Goal: Use online tool/utility

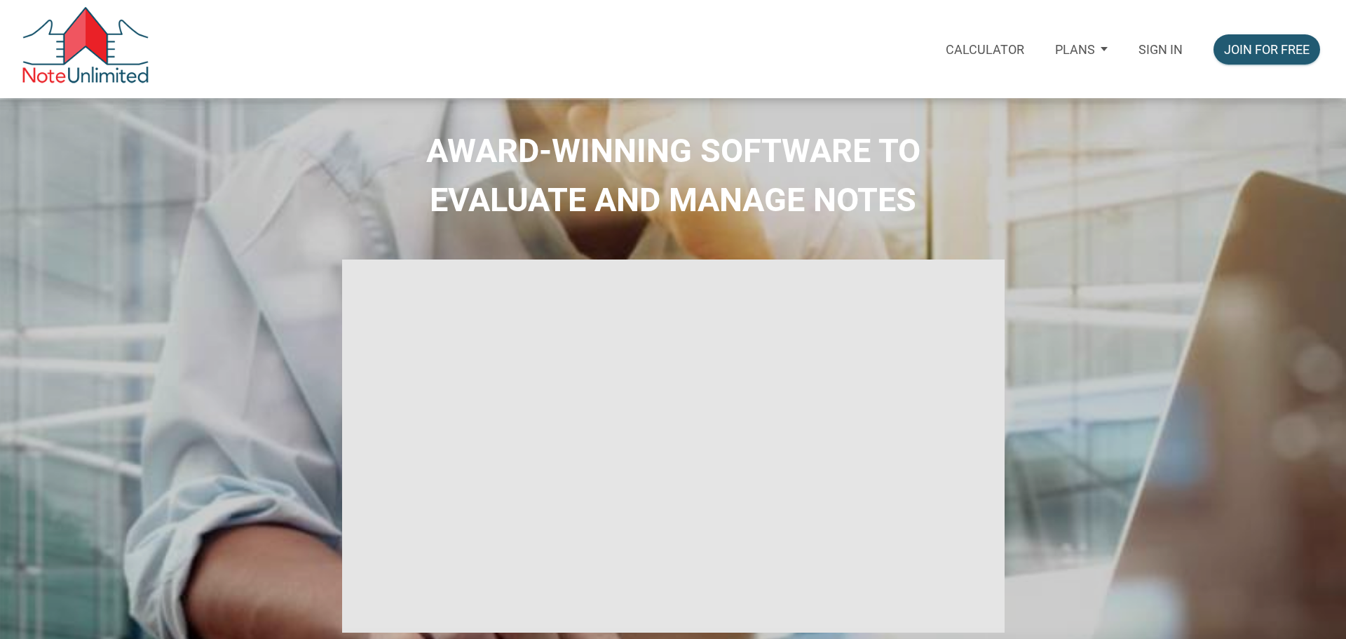
select select
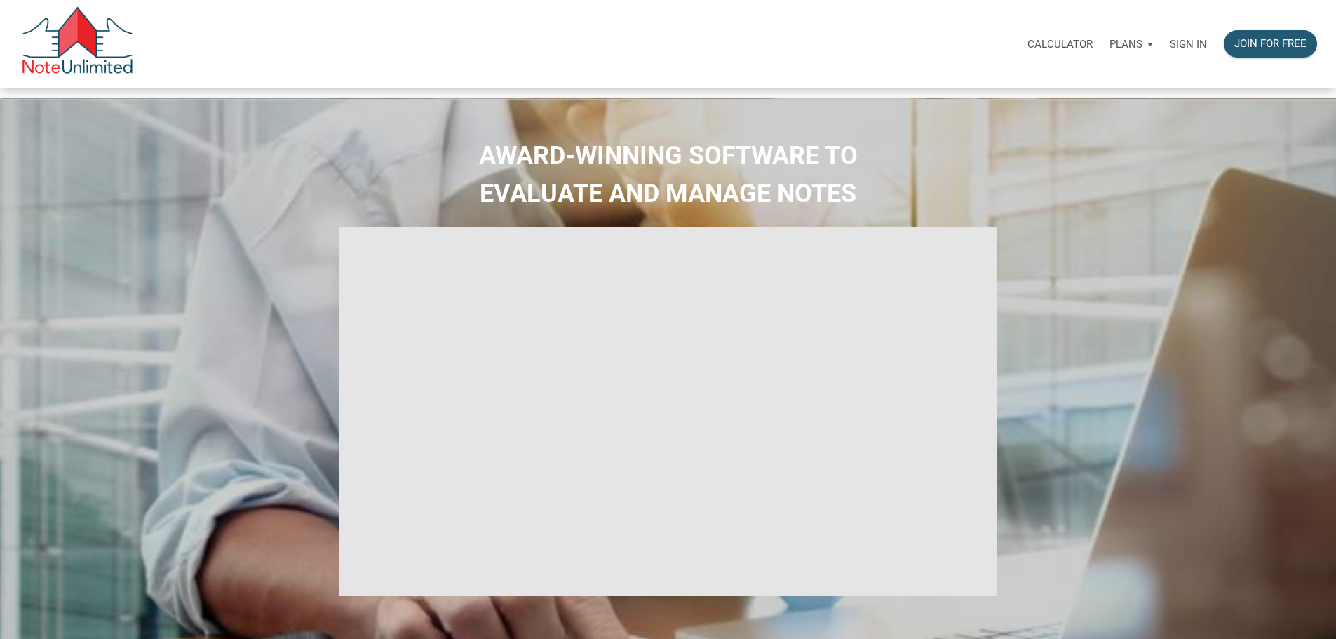
click at [1170, 42] on p "Sign in" at bounding box center [1188, 44] width 37 height 13
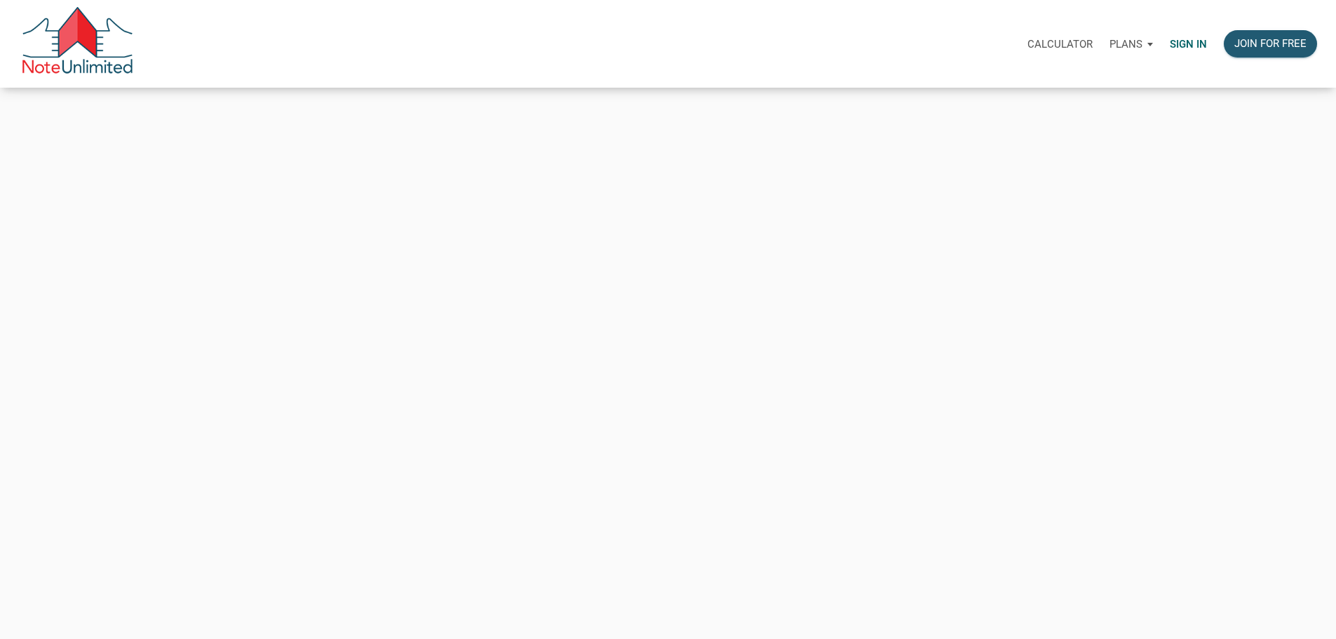
type input "[PERSON_NAME][EMAIL_ADDRESS][DOMAIN_NAME]"
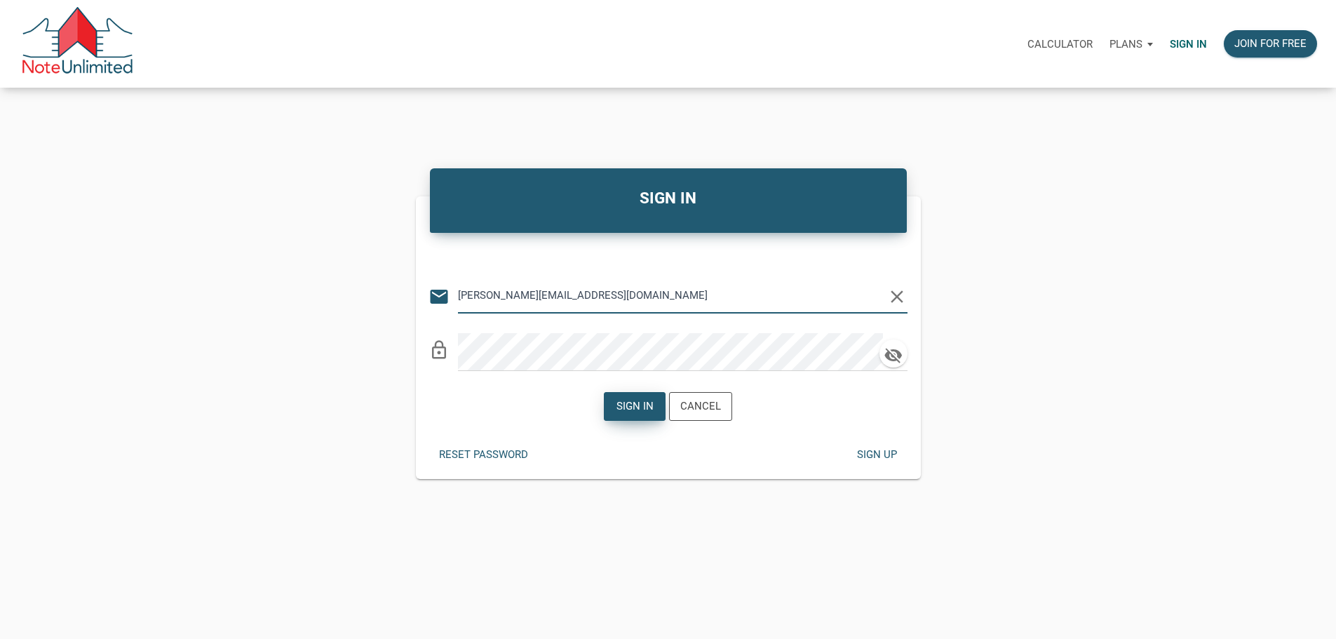
click at [623, 413] on div "Sign in" at bounding box center [634, 406] width 37 height 16
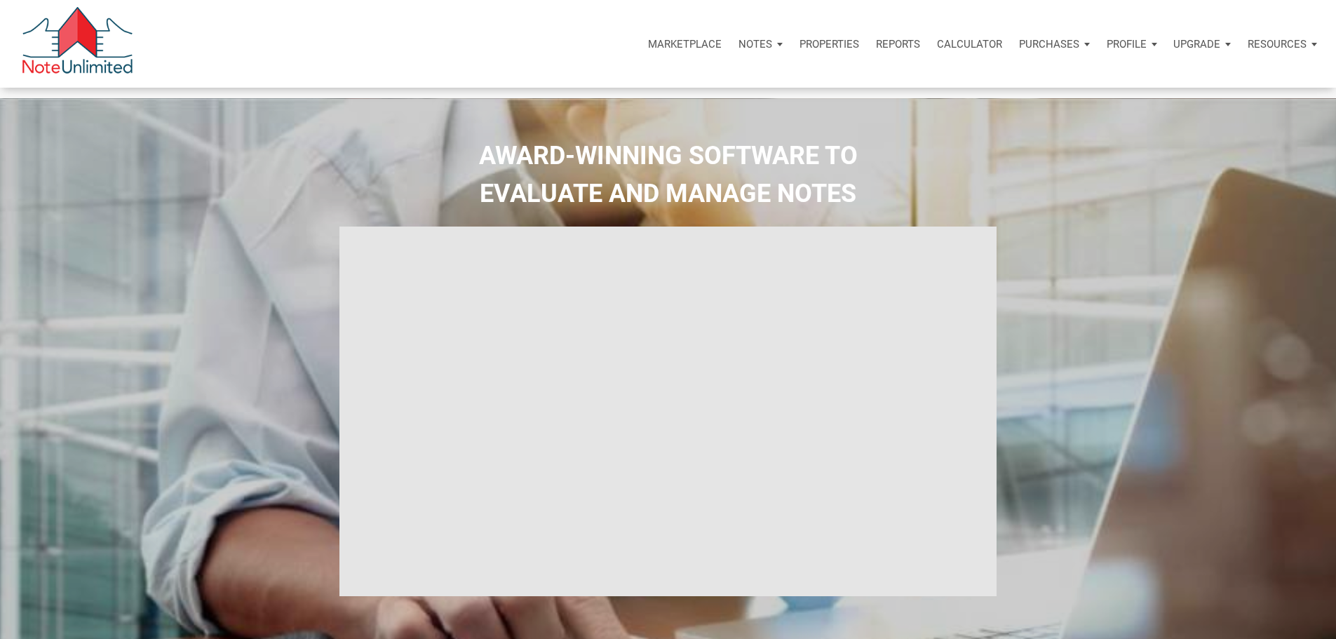
type input "Introduction to new features"
select select
click at [1261, 50] on p "Resources" at bounding box center [1276, 44] width 59 height 13
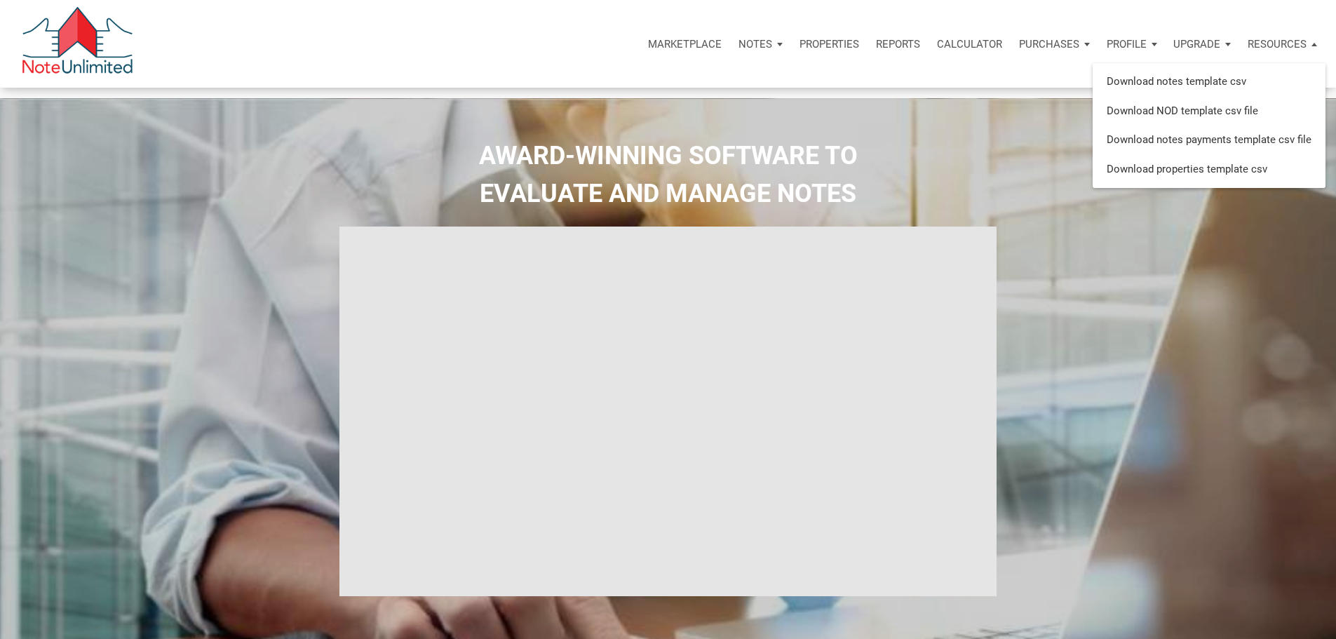
click at [937, 46] on p "Calculator" at bounding box center [969, 44] width 65 height 13
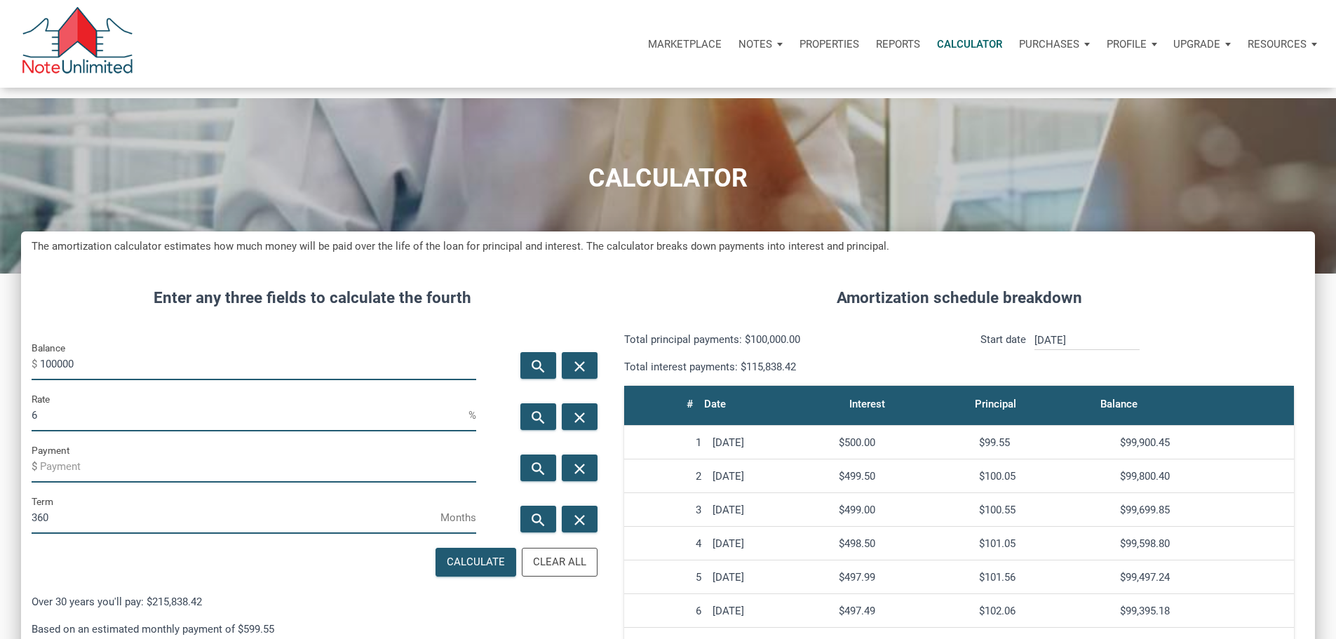
scroll to position [858, 1273]
drag, startPoint x: 112, startPoint y: 386, endPoint x: 16, endPoint y: 390, distance: 96.1
click at [16, 390] on div "CALCULATOR The amortization calculator estimates how much money will be paid ov…" at bounding box center [668, 550] width 1336 height 905
type input "640000"
click at [86, 431] on input "6" at bounding box center [250, 416] width 437 height 32
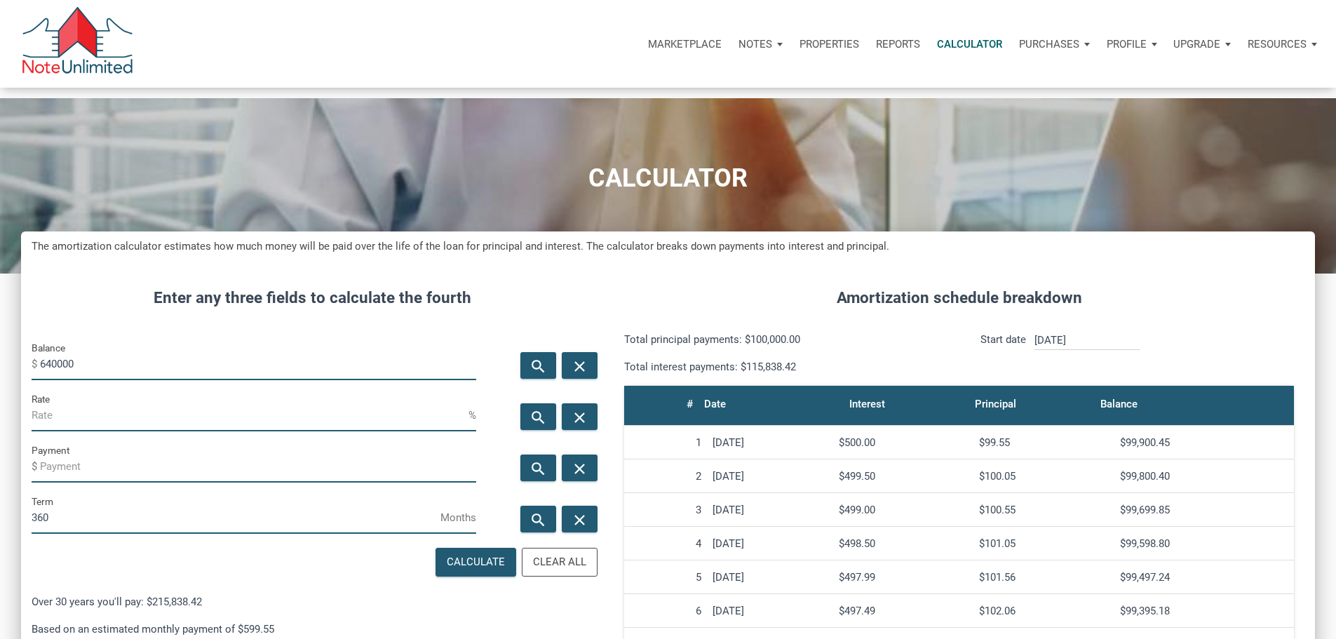
click at [76, 482] on input "Payment" at bounding box center [258, 467] width 436 height 32
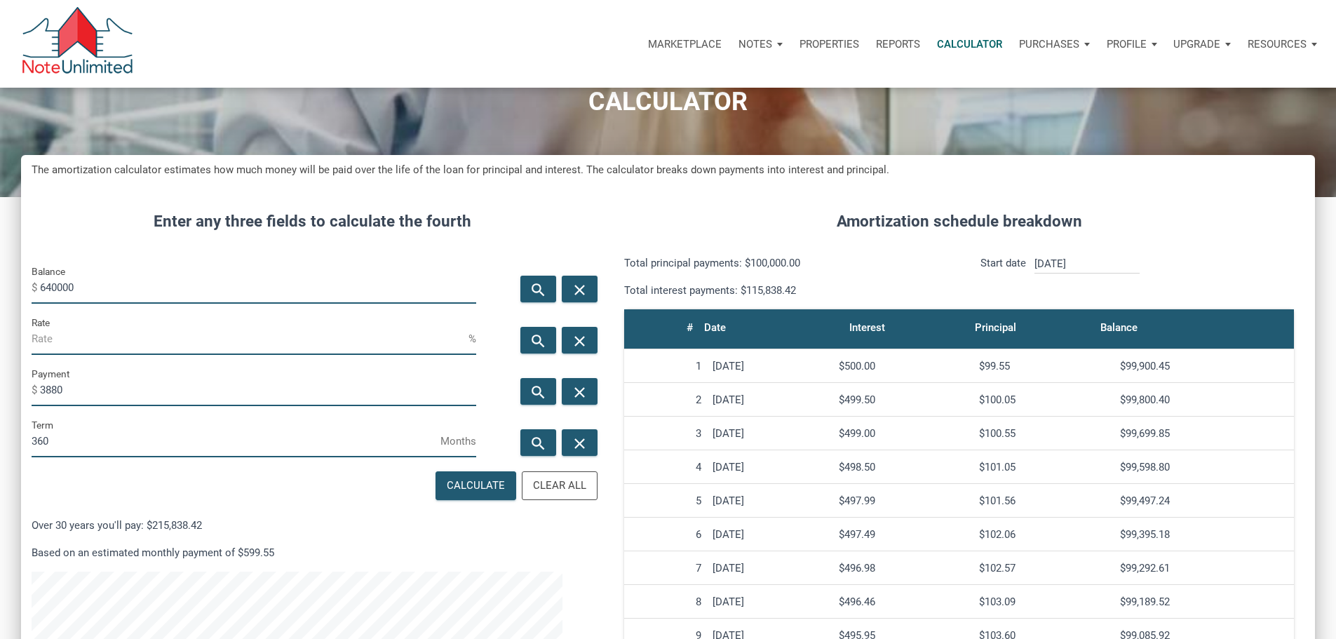
scroll to position [78, 0]
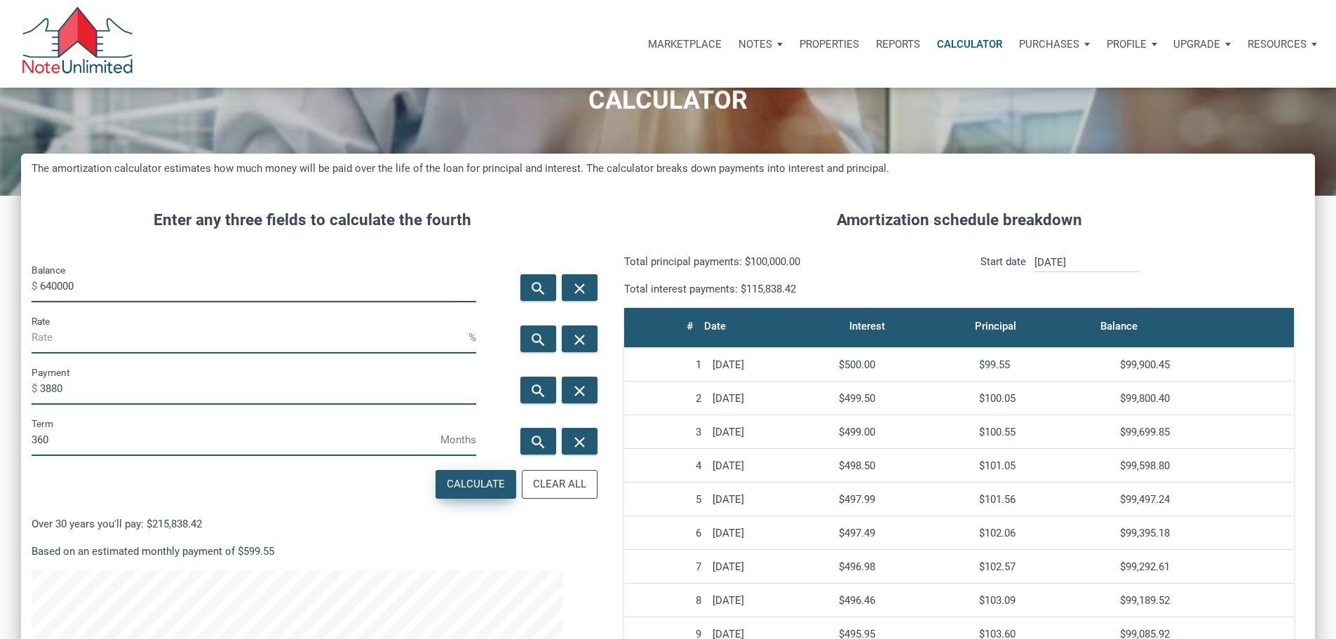
type input "3880"
click at [447, 492] on div "Calculate" at bounding box center [476, 484] width 58 height 16
type input "6.11"
type input "-3880"
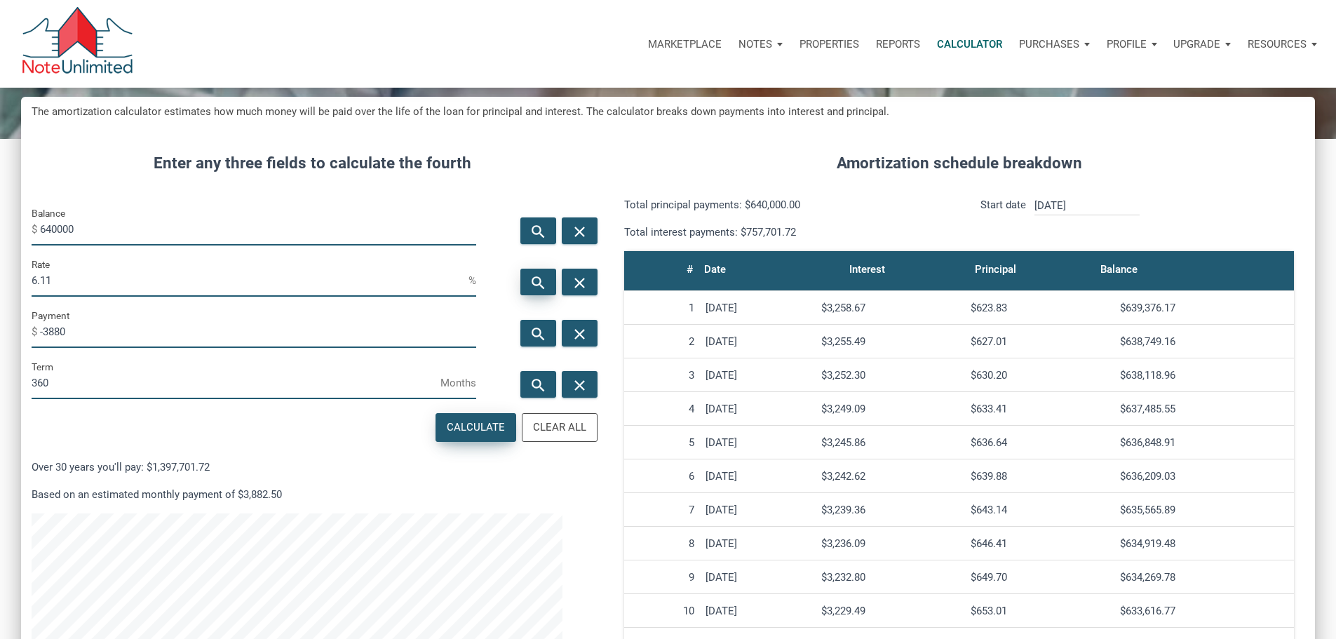
scroll to position [0, 0]
